Goal: Transaction & Acquisition: Purchase product/service

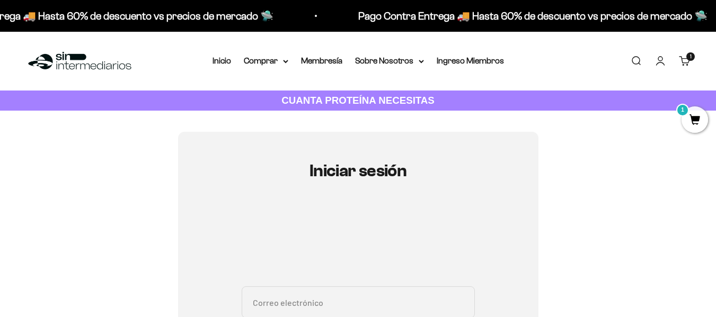
type input "[EMAIL_ADDRESS][DOMAIN_NAME]"
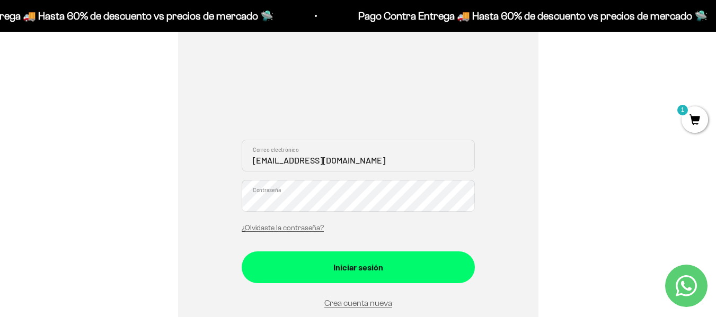
scroll to position [155, 0]
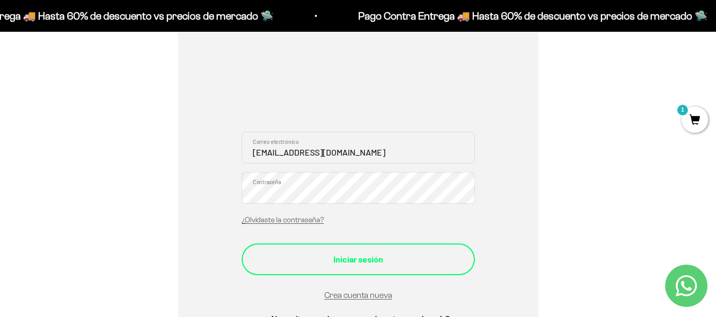
click at [410, 262] on div "Iniciar sesión" at bounding box center [358, 260] width 191 height 14
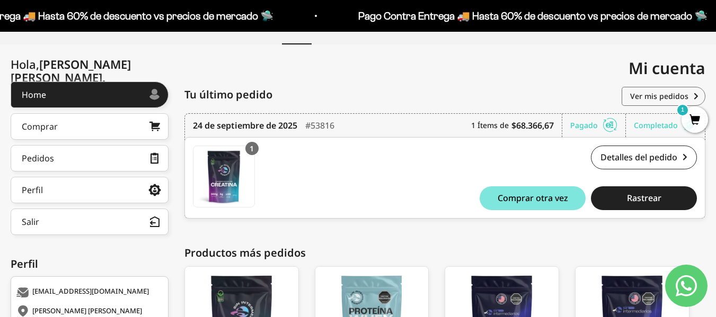
scroll to position [71, 0]
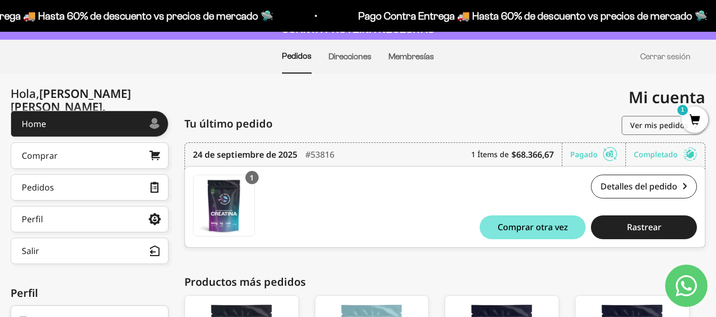
click at [703, 118] on span "1" at bounding box center [695, 120] width 26 height 26
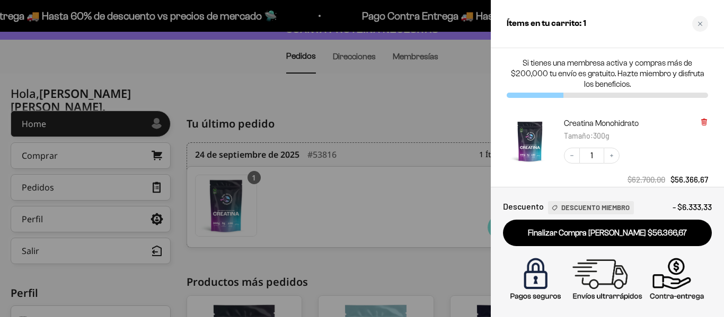
click at [705, 119] on icon at bounding box center [704, 121] width 2 height 5
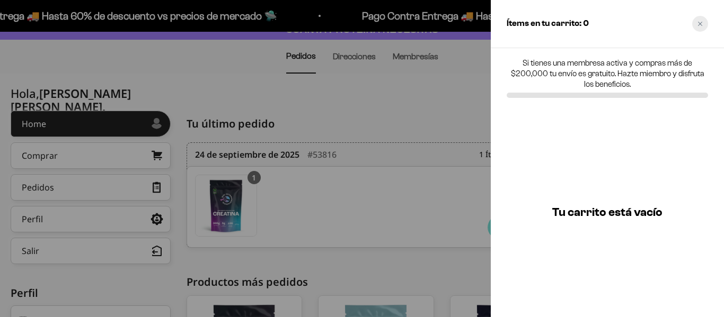
click at [699, 26] on div "Close cart" at bounding box center [700, 24] width 16 height 16
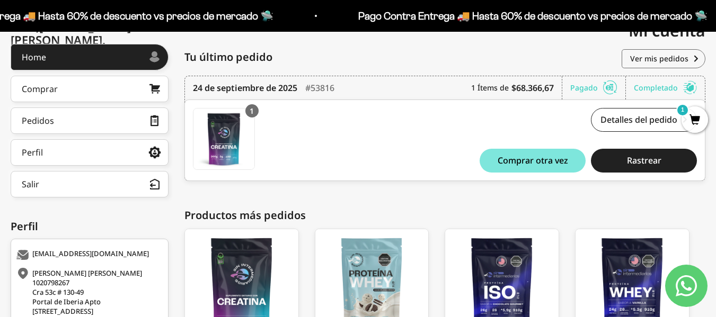
scroll to position [107, 0]
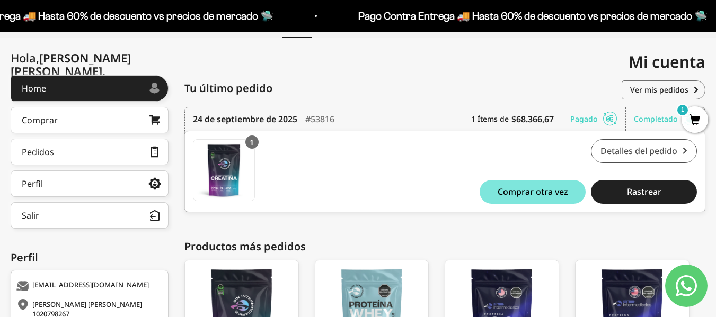
click at [655, 150] on link "Detalles del pedido" at bounding box center [644, 151] width 106 height 24
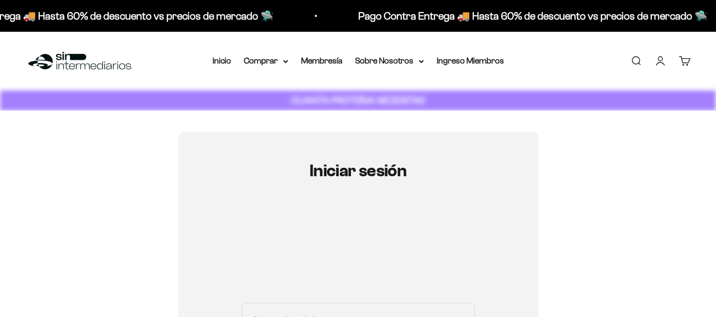
type input "maorjuelarey@gmail.com"
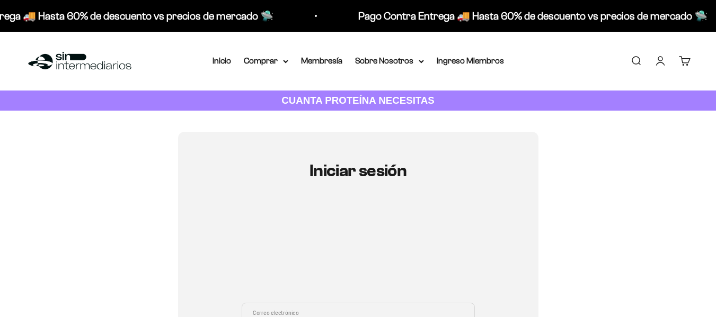
scroll to position [196, 0]
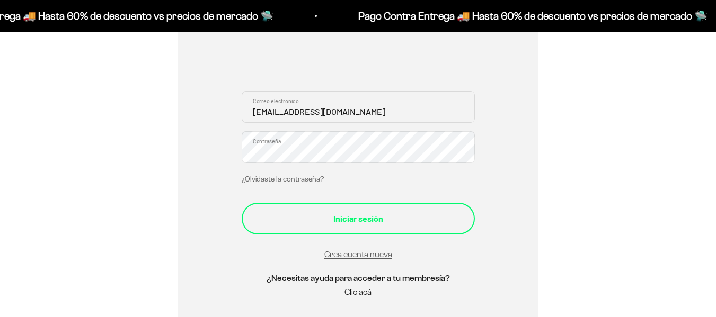
click at [354, 229] on button "Iniciar sesión" at bounding box center [358, 219] width 233 height 32
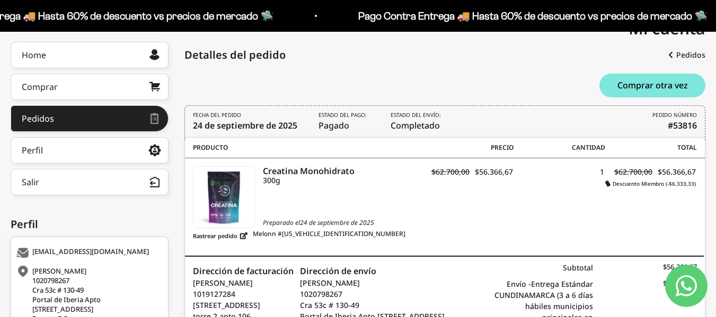
scroll to position [109, 0]
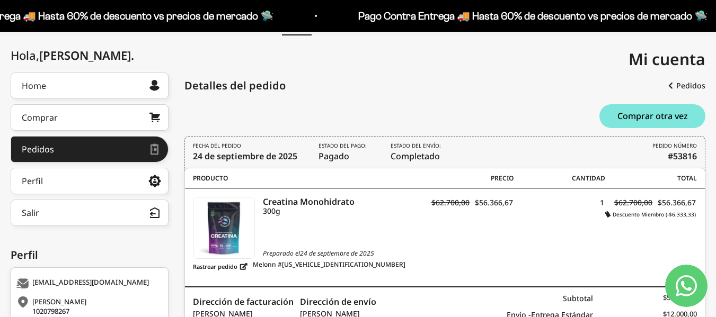
drag, startPoint x: 722, startPoint y: 90, endPoint x: 723, endPoint y: 147, distance: 57.3
click at [716, 147] on html "Ir al contenido Pago Contra Entrega 🚚 Hasta 60% de descuento vs precios de merc…" at bounding box center [358, 176] width 716 height 570
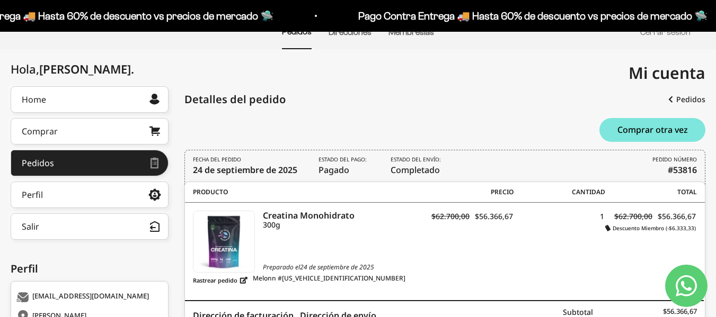
scroll to position [0, 0]
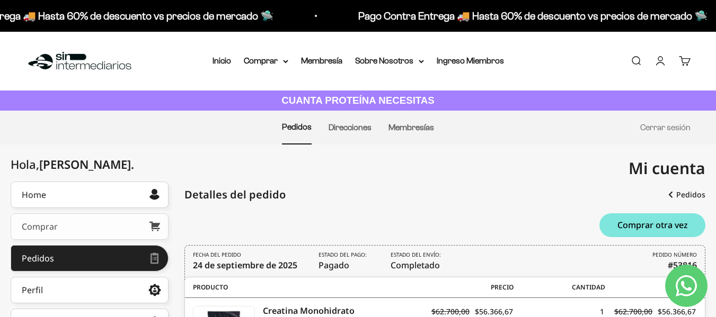
click at [86, 234] on link "Comprar" at bounding box center [90, 227] width 158 height 26
click at [507, 168] on div "Mi cuenta maorjuelarey@gmail.com" at bounding box center [532, 169] width 348 height 48
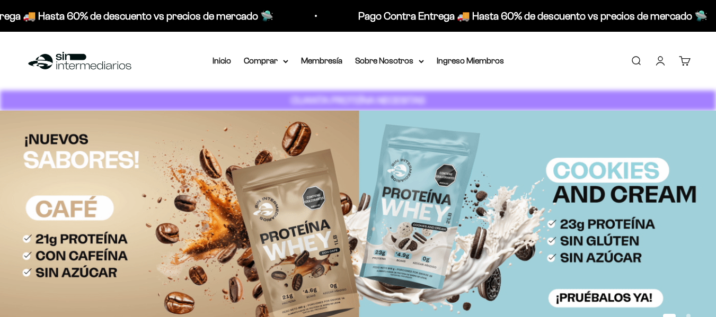
click at [285, 60] on icon at bounding box center [285, 62] width 5 height 4
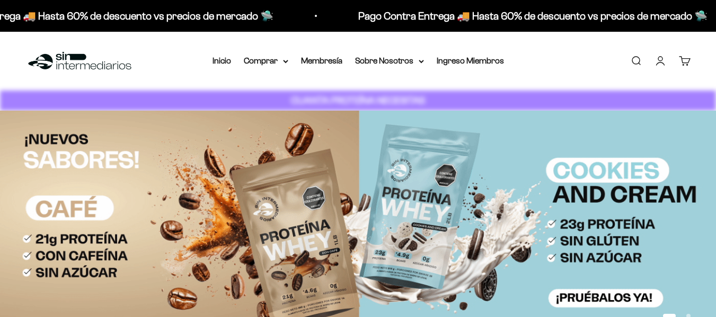
click at [285, 63] on icon at bounding box center [285, 62] width 5 height 4
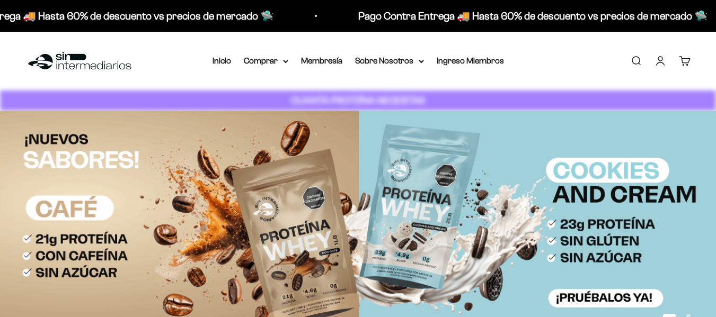
click at [285, 60] on icon at bounding box center [285, 62] width 5 height 4
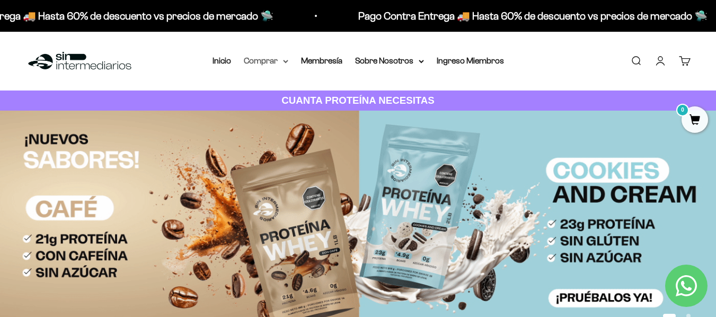
click at [287, 61] on icon at bounding box center [286, 61] width 4 height 2
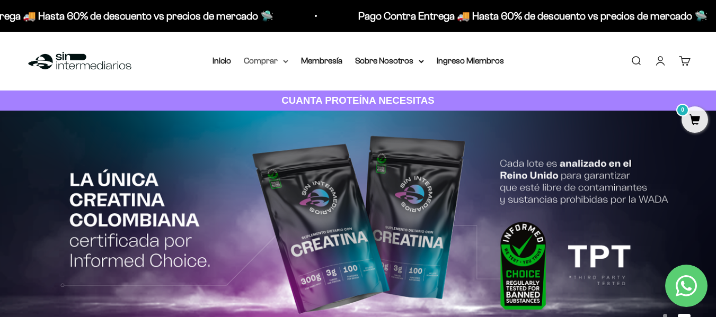
click at [284, 61] on icon at bounding box center [285, 62] width 5 height 4
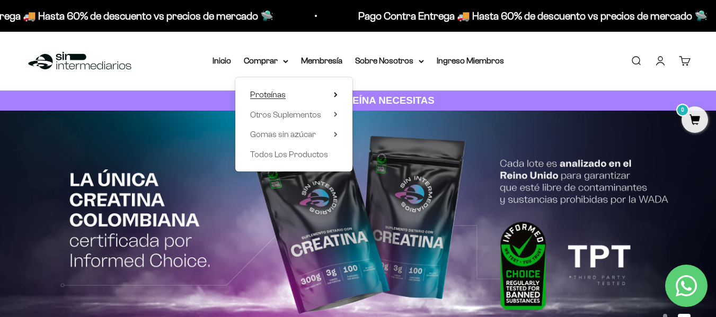
click at [274, 93] on span "Proteínas" at bounding box center [268, 94] width 36 height 9
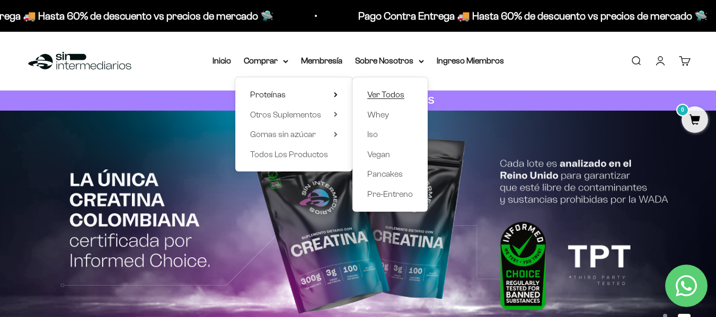
click at [379, 95] on span "Ver Todos" at bounding box center [385, 94] width 37 height 9
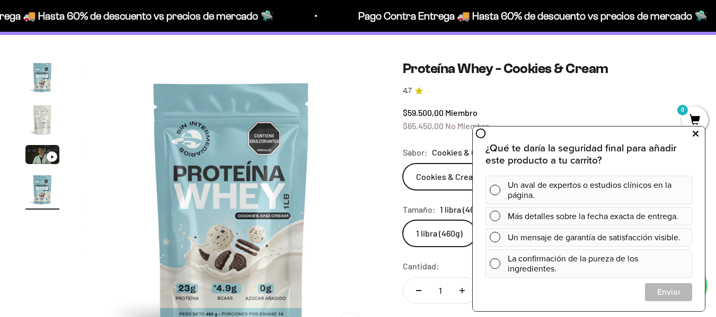
click at [695, 135] on icon at bounding box center [696, 134] width 6 height 14
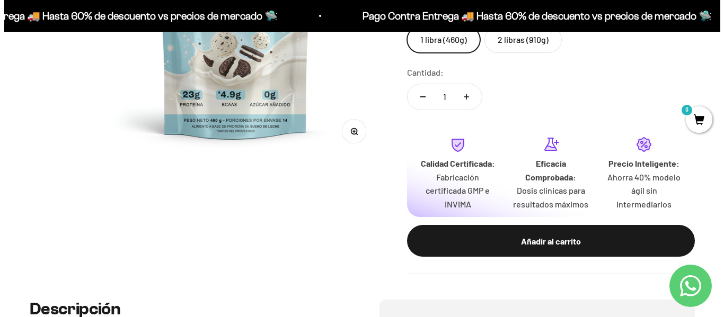
scroll to position [291, 0]
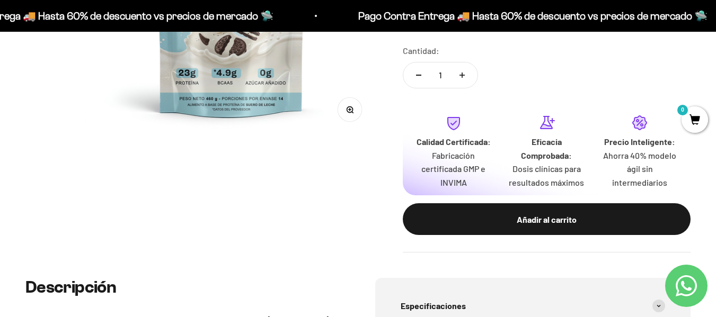
click at [524, 225] on div "Añadir al carrito" at bounding box center [546, 220] width 245 height 14
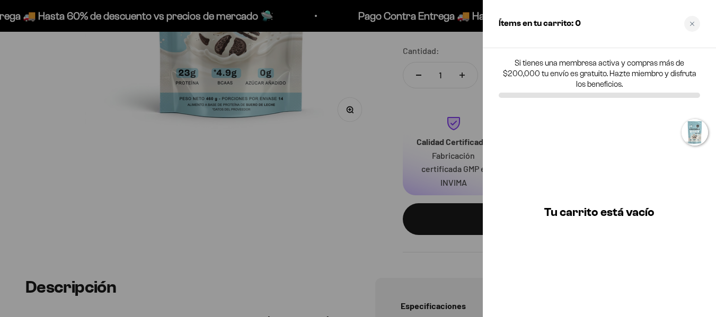
scroll to position [0, 909]
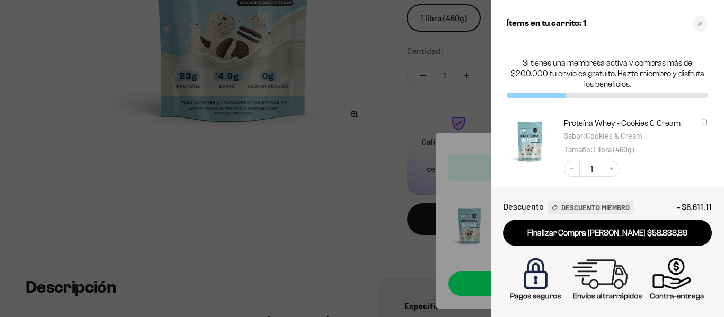
click at [704, 29] on div "Close cart" at bounding box center [700, 24] width 16 height 16
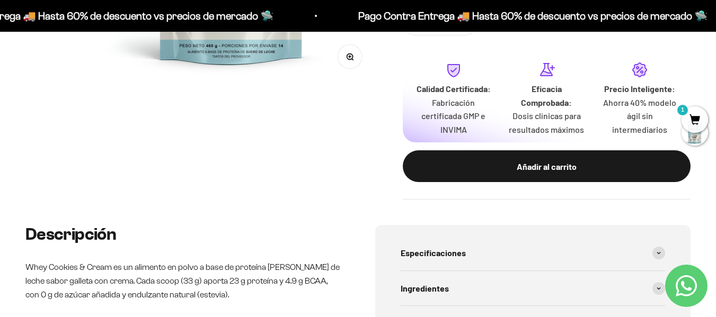
scroll to position [0, 0]
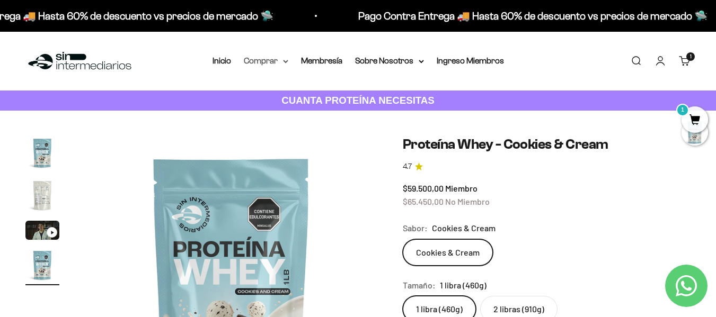
click at [287, 63] on icon at bounding box center [285, 62] width 5 height 4
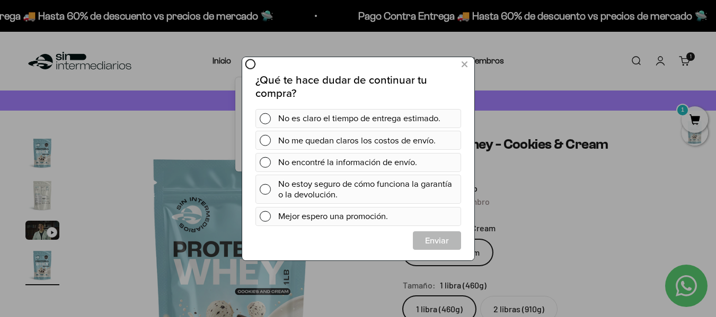
click at [252, 69] on icon at bounding box center [249, 63] width 11 height 11
click at [256, 63] on div "¿Qué te hace dudar de continuar tu compra? No es claro el tiempo de entrega est…" at bounding box center [358, 158] width 232 height 204
click at [254, 64] on circle at bounding box center [249, 63] width 9 height 9
drag, startPoint x: 464, startPoint y: 62, endPoint x: 459, endPoint y: 60, distance: 5.5
click at [463, 62] on icon at bounding box center [464, 64] width 6 height 14
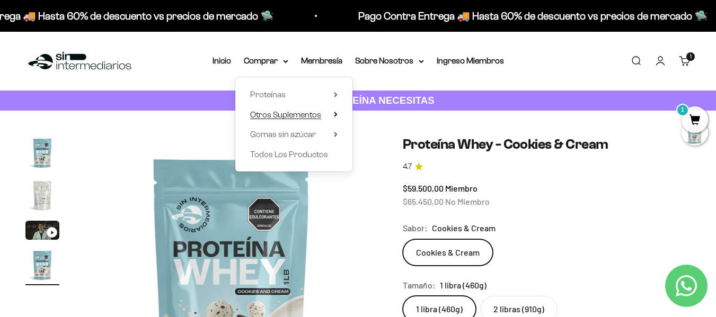
click at [303, 115] on span "Otros Suplementos" at bounding box center [285, 114] width 71 height 9
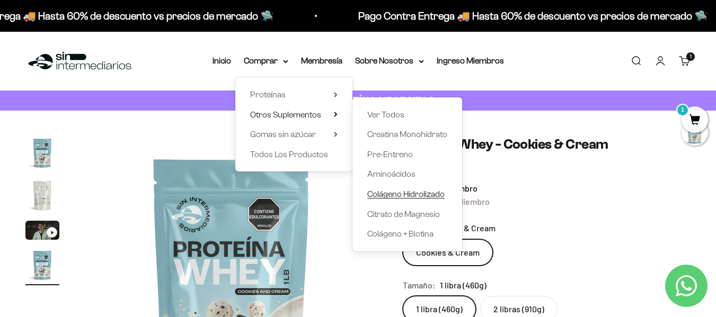
click at [415, 197] on span "Colágeno Hidrolizado" at bounding box center [405, 194] width 77 height 9
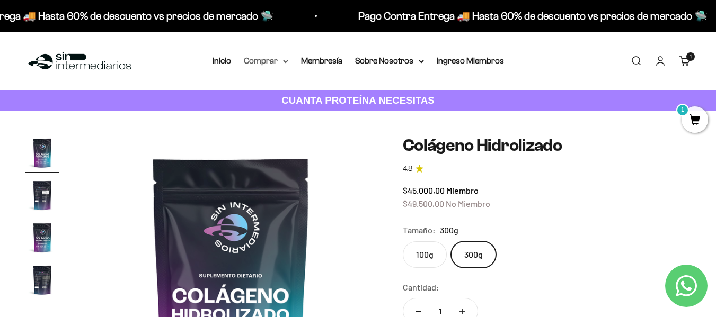
click at [282, 59] on summary "Comprar" at bounding box center [266, 61] width 45 height 14
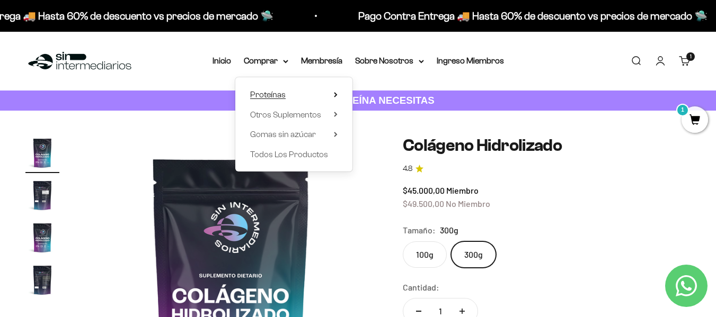
click at [264, 92] on span "Proteínas" at bounding box center [268, 94] width 36 height 9
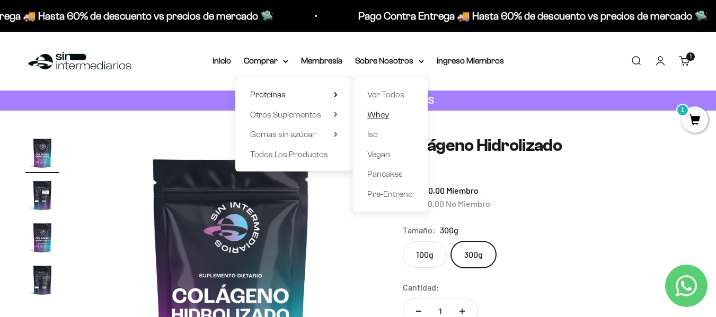
click at [380, 117] on span "Whey" at bounding box center [378, 114] width 22 height 9
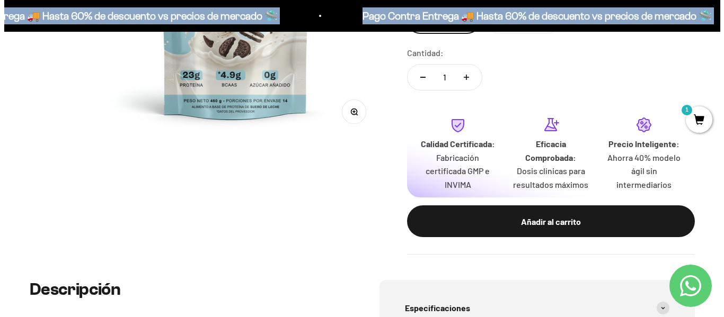
scroll to position [278, 0]
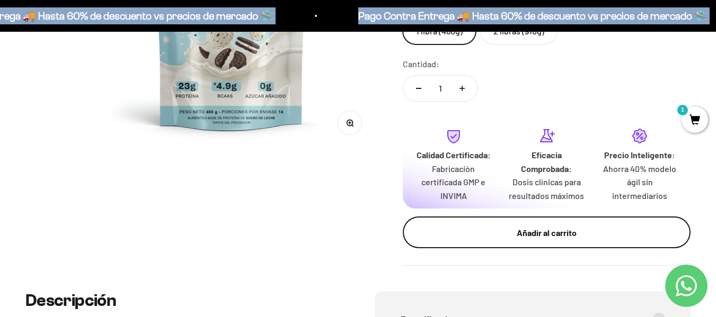
click at [550, 240] on button "Añadir al carrito" at bounding box center [547, 233] width 288 height 32
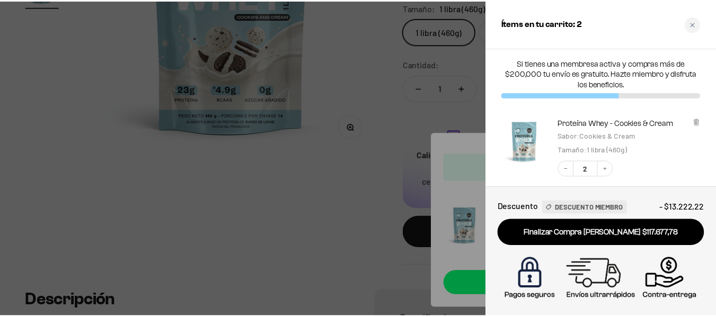
scroll to position [53, 0]
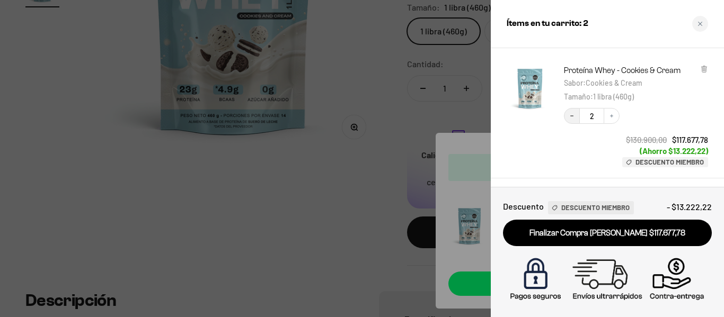
click at [576, 114] on button "Decrease quantity" at bounding box center [572, 116] width 16 height 16
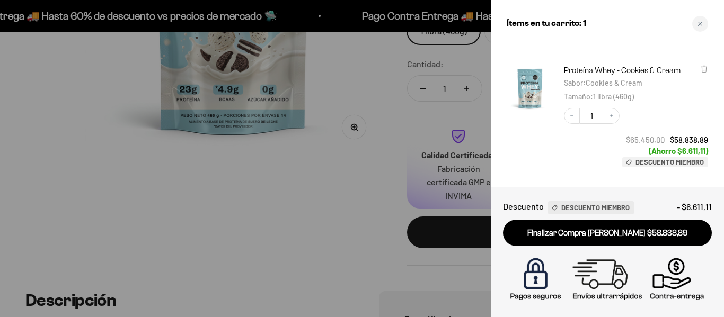
click at [343, 79] on div at bounding box center [362, 158] width 724 height 317
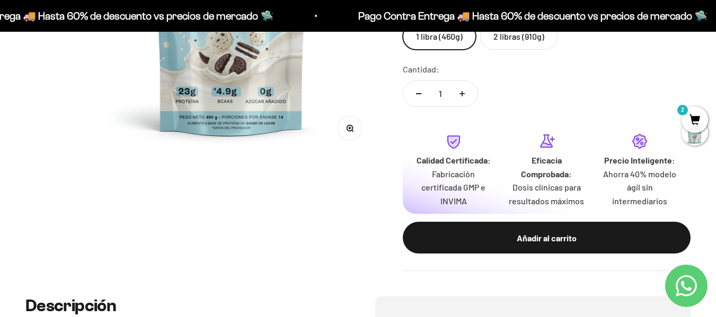
scroll to position [0, 0]
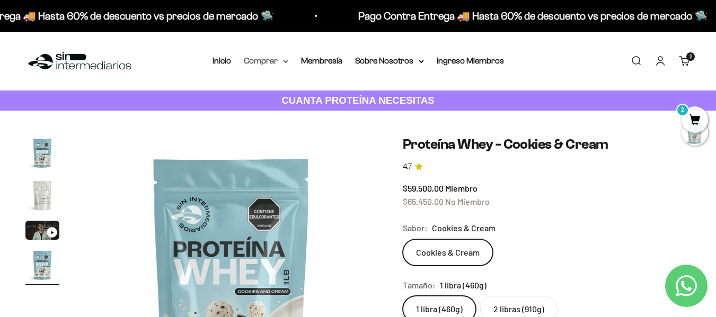
click at [280, 57] on summary "Comprar" at bounding box center [266, 61] width 45 height 14
click at [219, 58] on link "Inicio" at bounding box center [222, 60] width 19 height 9
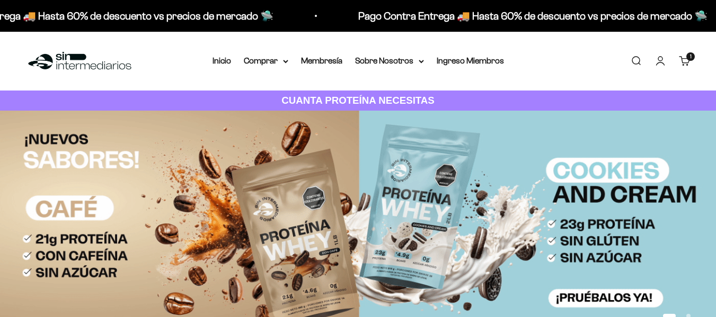
scroll to position [392, 0]
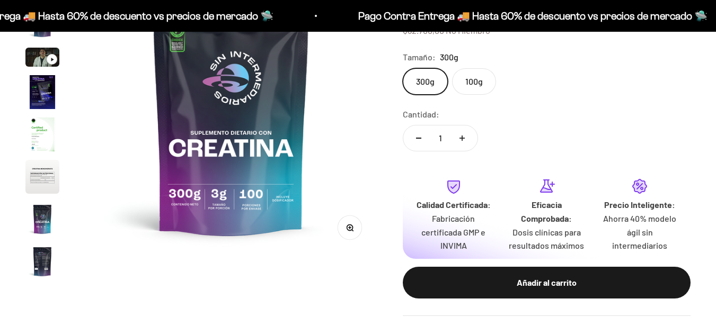
scroll to position [43, 0]
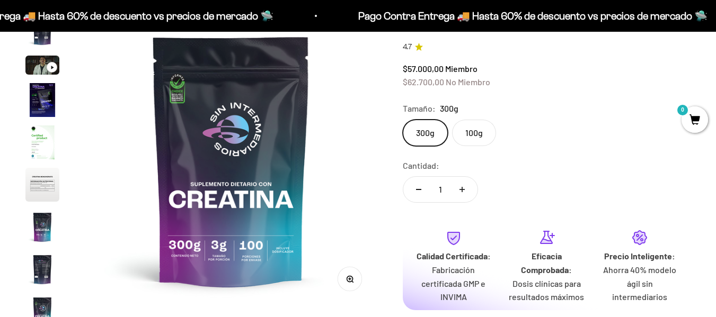
click at [468, 192] on button "Aumentar cantidad" at bounding box center [462, 189] width 31 height 25
type input "2"
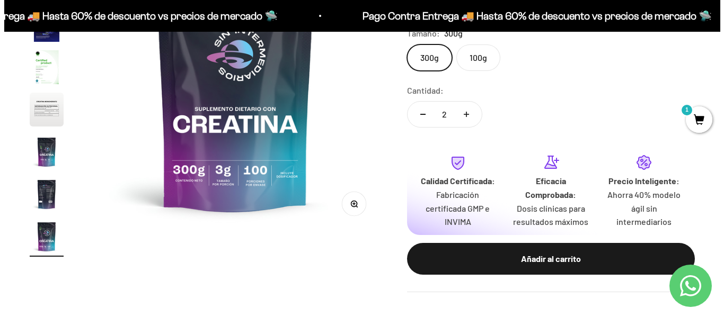
scroll to position [230, 0]
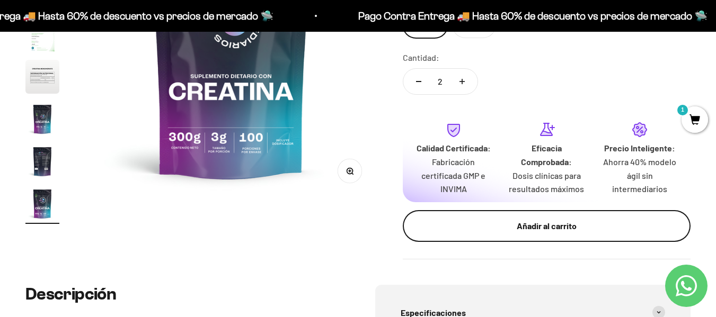
click at [565, 234] on button "Añadir al carrito" at bounding box center [547, 226] width 288 height 32
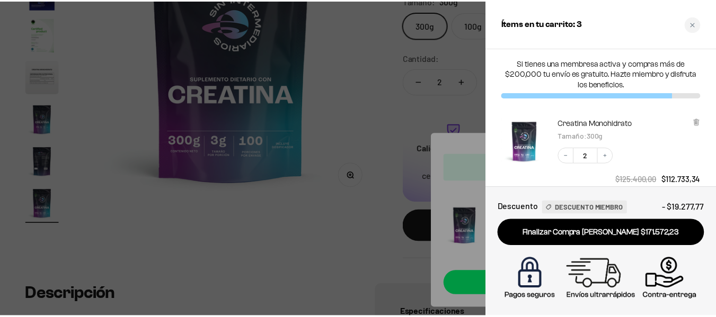
scroll to position [53, 0]
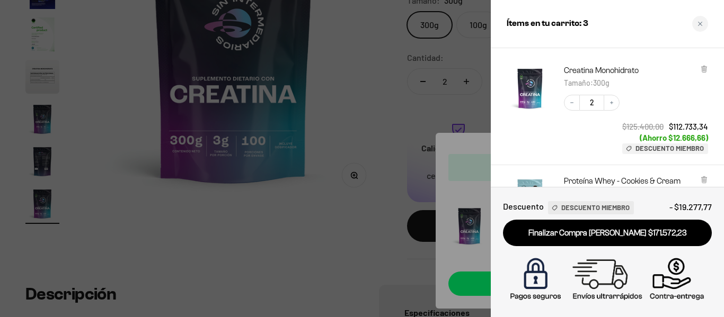
click at [396, 95] on div at bounding box center [362, 158] width 724 height 317
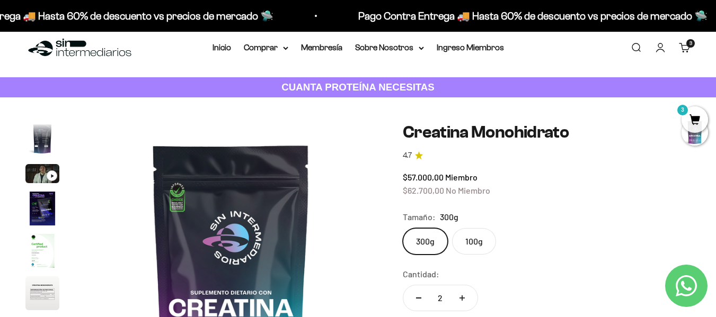
scroll to position [0, 0]
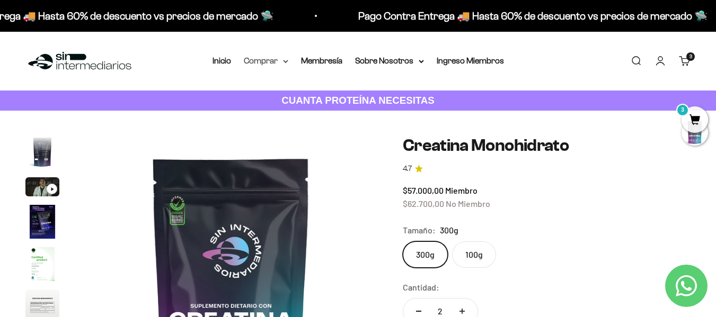
drag, startPoint x: 272, startPoint y: 65, endPoint x: 279, endPoint y: 61, distance: 7.4
click at [276, 61] on summary "Comprar" at bounding box center [266, 61] width 45 height 14
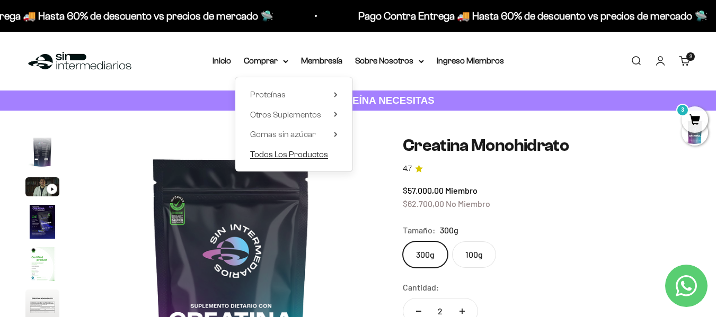
click at [294, 152] on span "Todos Los Productos" at bounding box center [289, 154] width 78 height 9
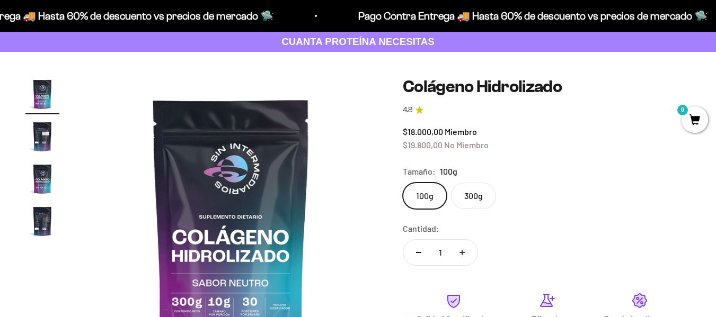
drag, startPoint x: 720, startPoint y: 16, endPoint x: 723, endPoint y: 29, distance: 13.0
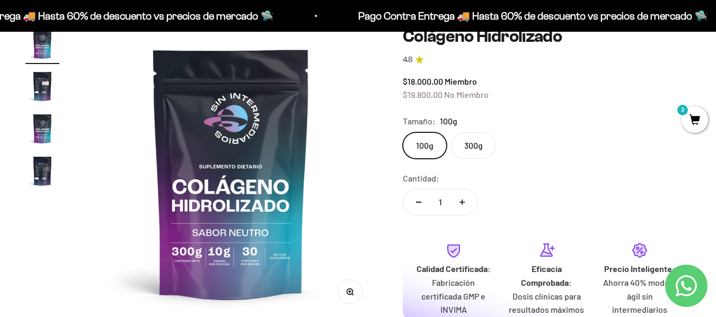
click at [462, 143] on label "300g" at bounding box center [473, 145] width 45 height 26
click at [403, 132] on input "300g" at bounding box center [402, 132] width 1 height 1
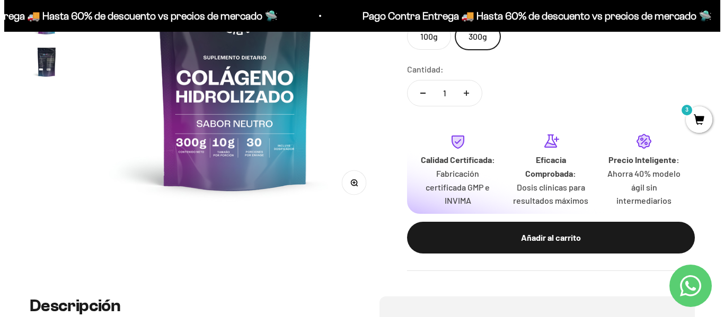
scroll to position [260, 0]
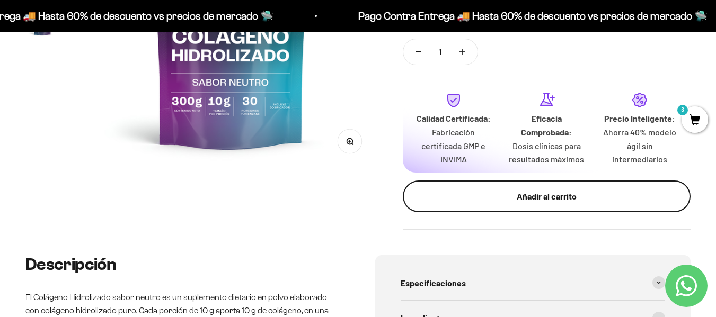
click at [555, 205] on button "Añadir al carrito" at bounding box center [547, 197] width 288 height 32
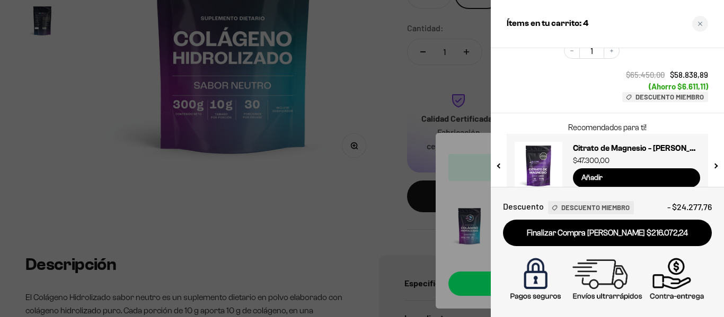
scroll to position [265, 0]
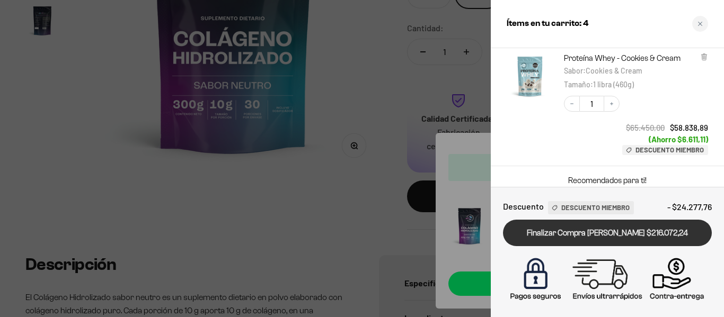
click at [625, 237] on link "Finalizar Compra [PERSON_NAME] $216.072,24" at bounding box center [607, 233] width 209 height 27
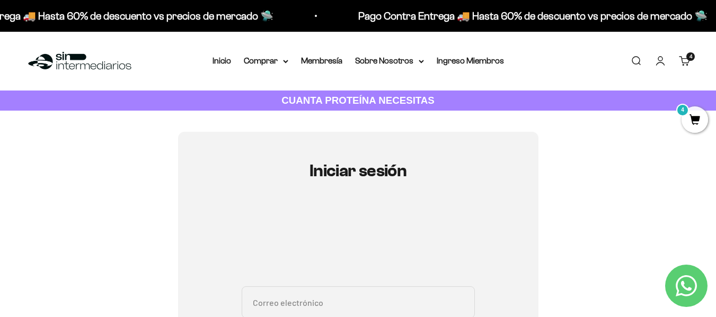
type input "[EMAIL_ADDRESS][DOMAIN_NAME]"
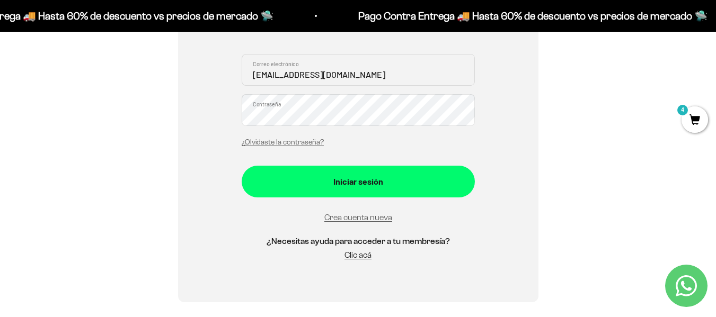
scroll to position [235, 0]
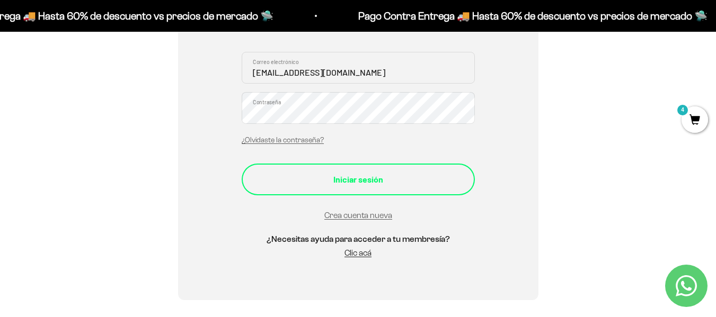
click at [347, 177] on div "Iniciar sesión" at bounding box center [358, 180] width 191 height 14
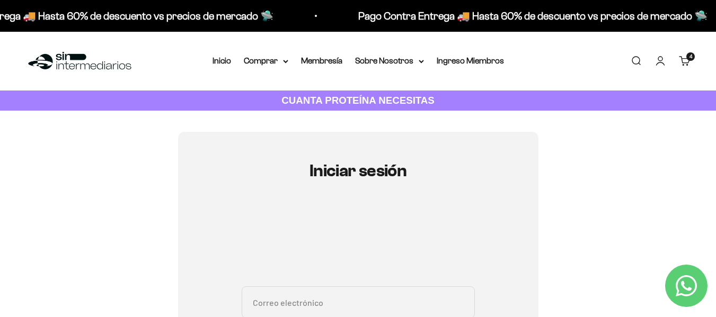
type input "maorjuelarey@gmail.com"
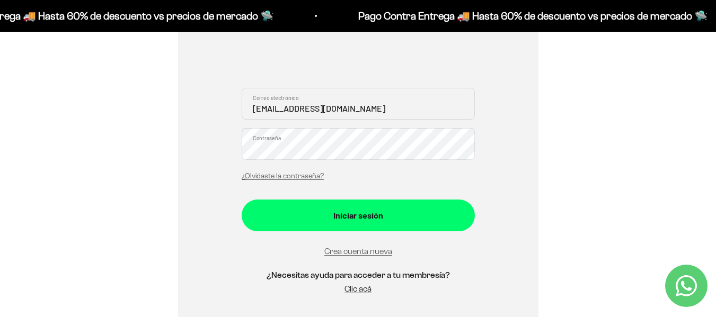
scroll to position [155, 0]
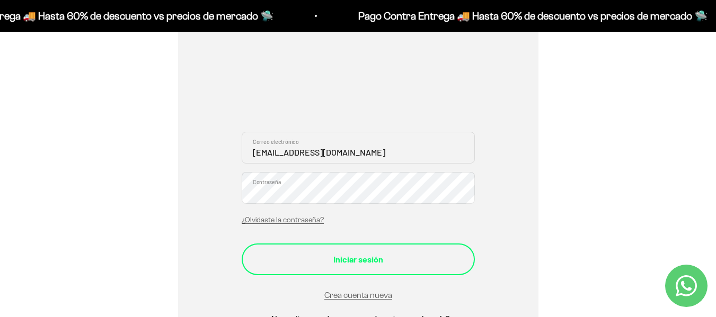
click at [391, 254] on div "Iniciar sesión" at bounding box center [358, 260] width 191 height 14
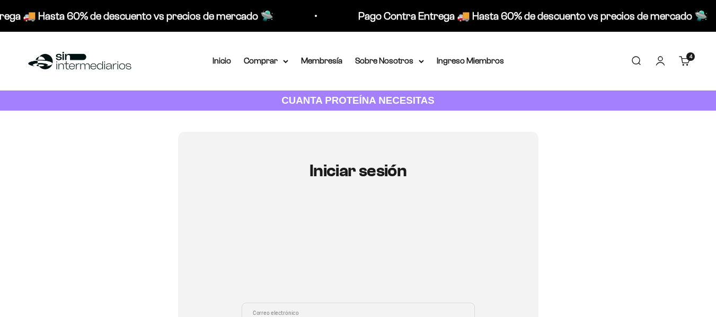
scroll to position [155, 0]
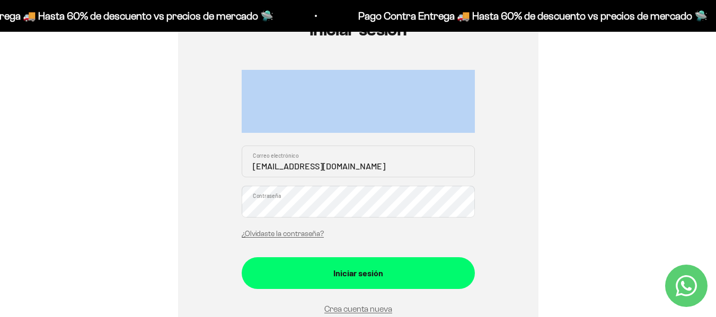
drag, startPoint x: 718, startPoint y: 79, endPoint x: 723, endPoint y: 40, distance: 39.6
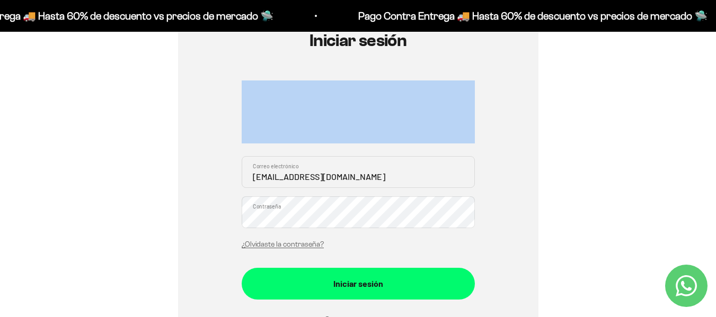
scroll to position [0, 0]
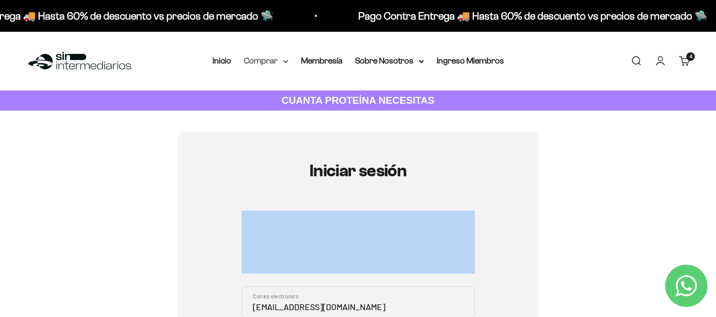
click at [280, 61] on summary "Comprar" at bounding box center [266, 61] width 45 height 14
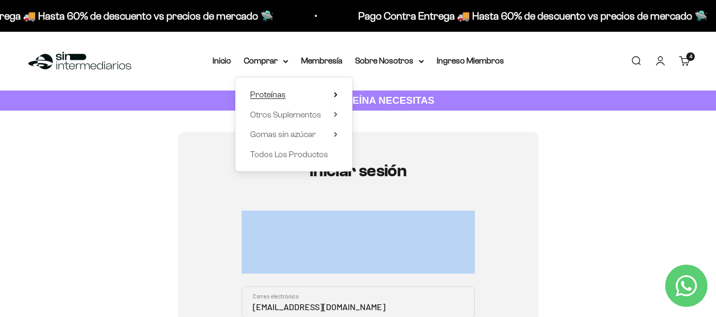
click at [270, 93] on span "Proteínas" at bounding box center [268, 94] width 36 height 9
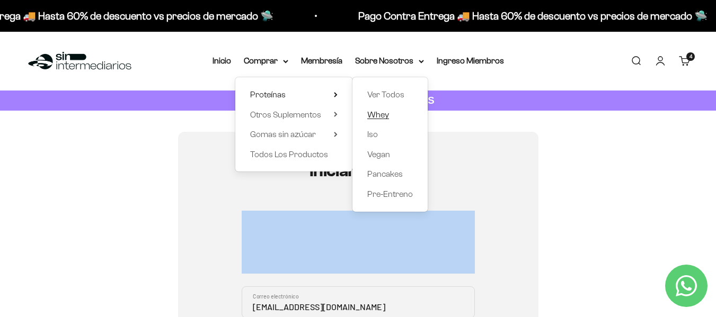
click at [387, 117] on span "Whey" at bounding box center [378, 114] width 22 height 9
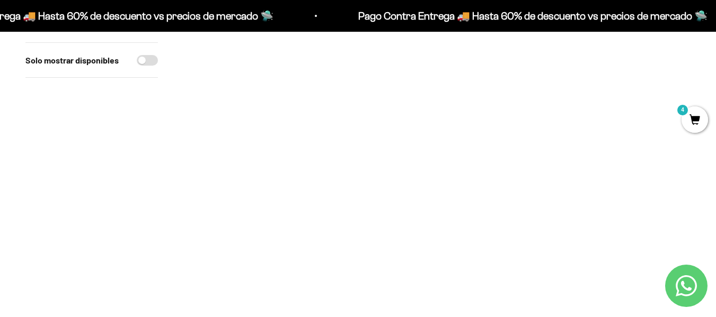
scroll to position [143, 0]
click at [441, 114] on img at bounding box center [437, 104] width 161 height 161
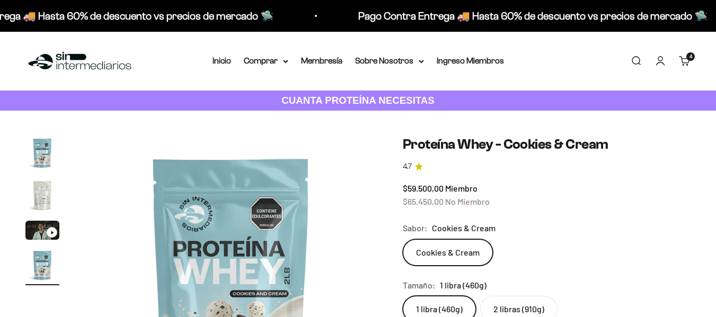
scroll to position [103, 0]
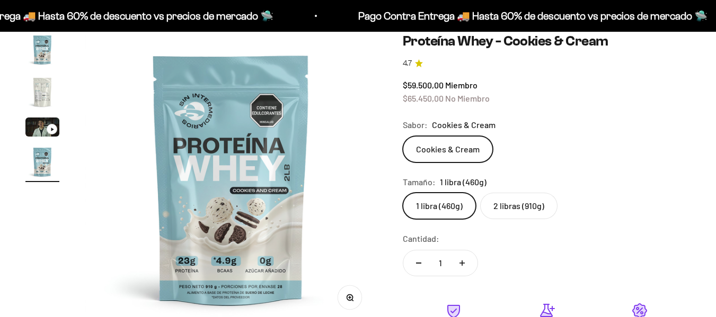
click at [542, 206] on label "2 libras (910g)" at bounding box center [518, 206] width 77 height 26
click at [403, 193] on input "2 libras (910g)" at bounding box center [402, 192] width 1 height 1
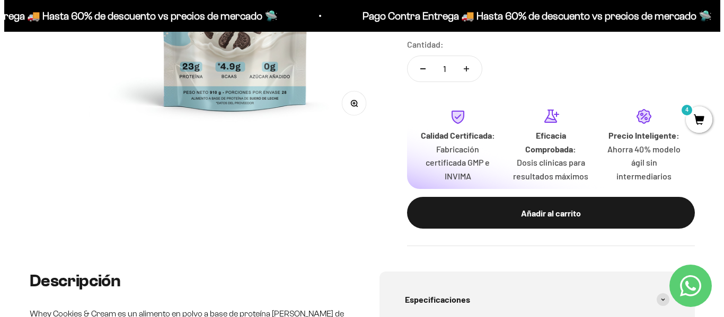
scroll to position [293, 0]
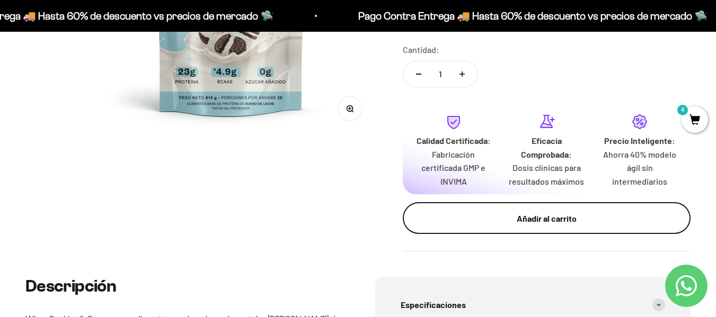
click at [580, 219] on div "Añadir al carrito" at bounding box center [546, 219] width 245 height 14
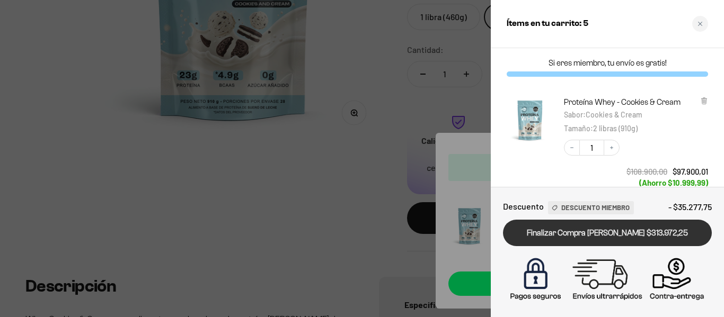
click at [573, 240] on link "Finalizar Compra [PERSON_NAME] $313.972,25" at bounding box center [607, 233] width 209 height 27
